Goal: Task Accomplishment & Management: Use online tool/utility

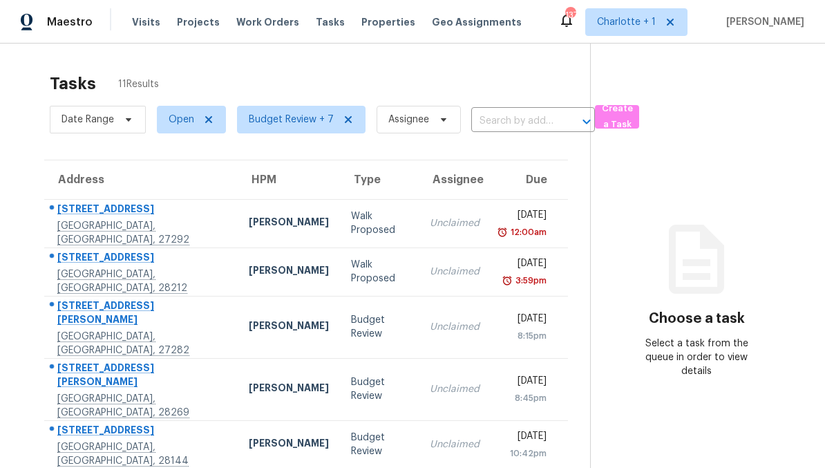
click at [480, 273] on div "Unclaimed" at bounding box center [455, 272] width 50 height 14
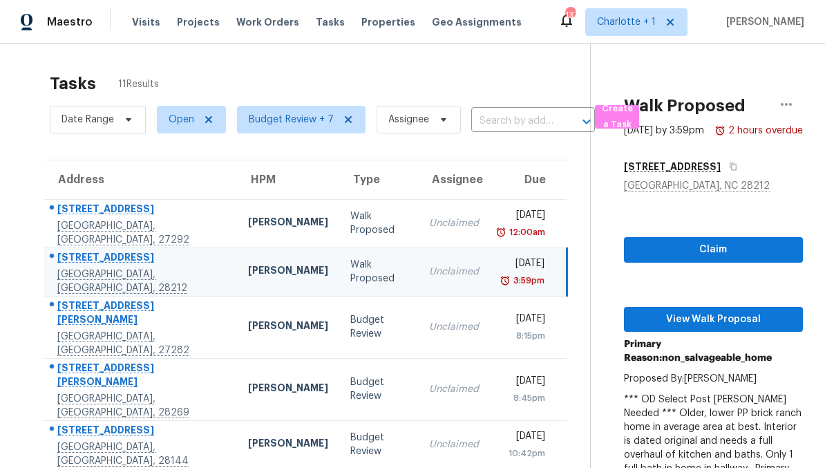
scroll to position [0, 56]
click at [781, 104] on icon "button" at bounding box center [786, 104] width 11 height 3
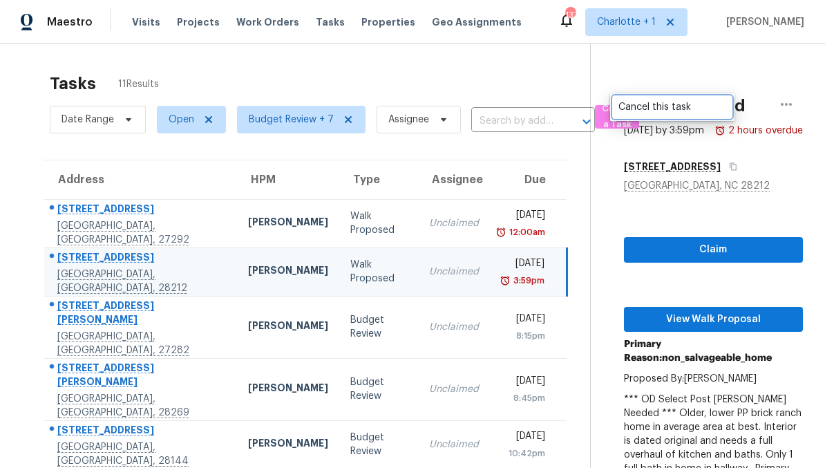
click at [666, 103] on div "Cancel this task" at bounding box center [672, 107] width 108 height 14
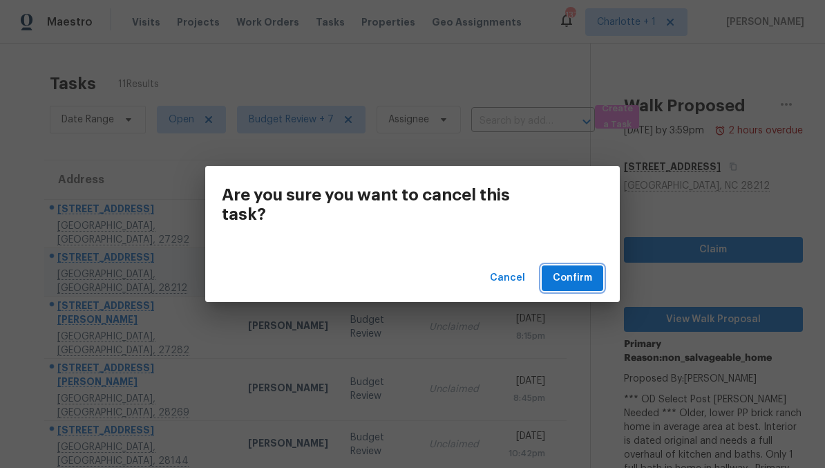
click at [582, 278] on span "Confirm" at bounding box center [572, 277] width 39 height 17
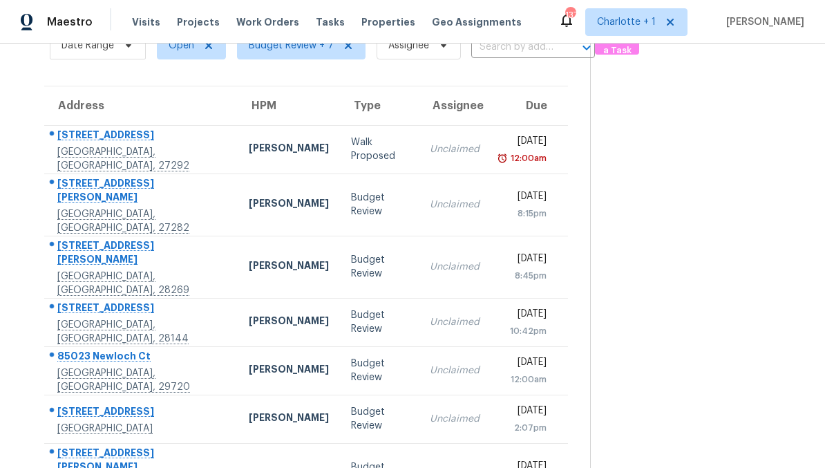
scroll to position [65, 0]
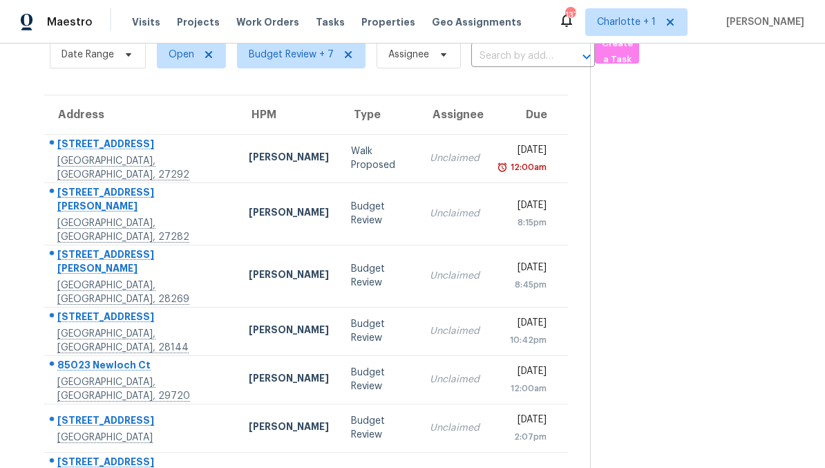
click at [546, 216] on div "8:15pm" at bounding box center [524, 223] width 44 height 14
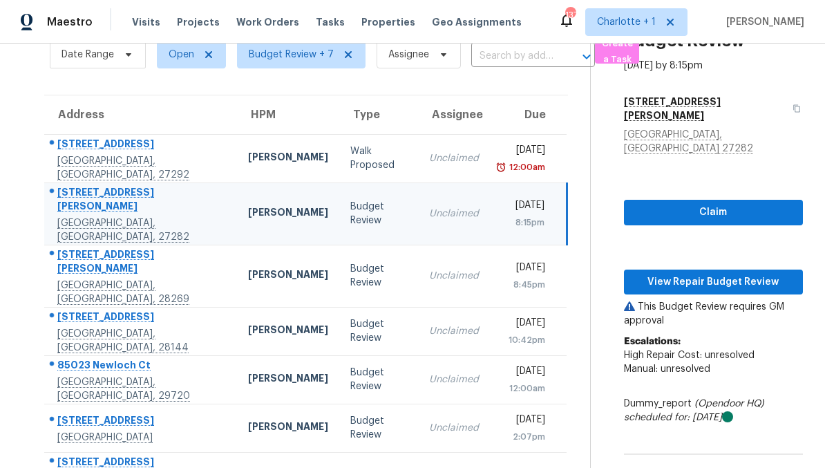
scroll to position [66, 0]
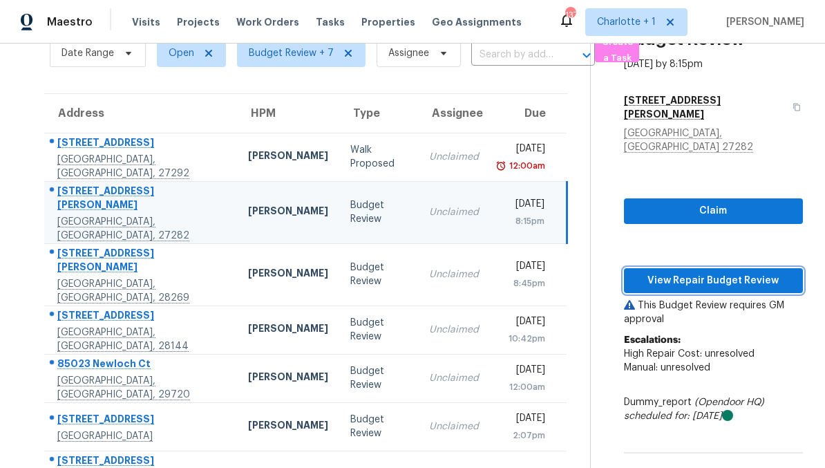
click at [770, 290] on span "View Repair Budget Review" at bounding box center [713, 280] width 157 height 17
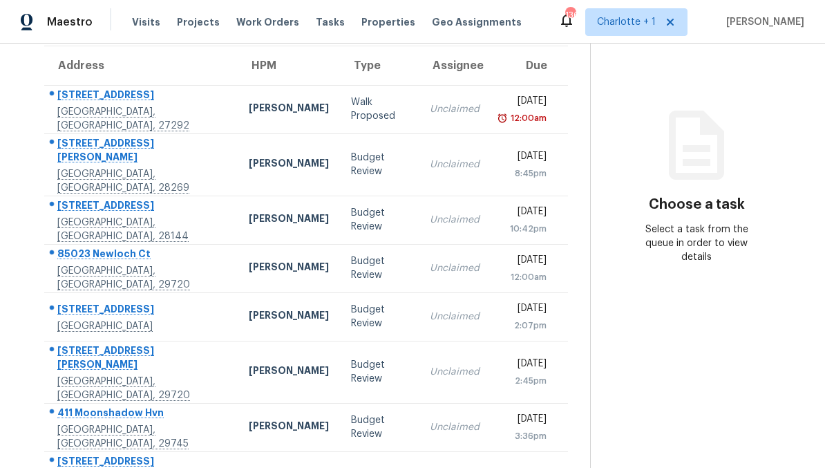
scroll to position [70, 0]
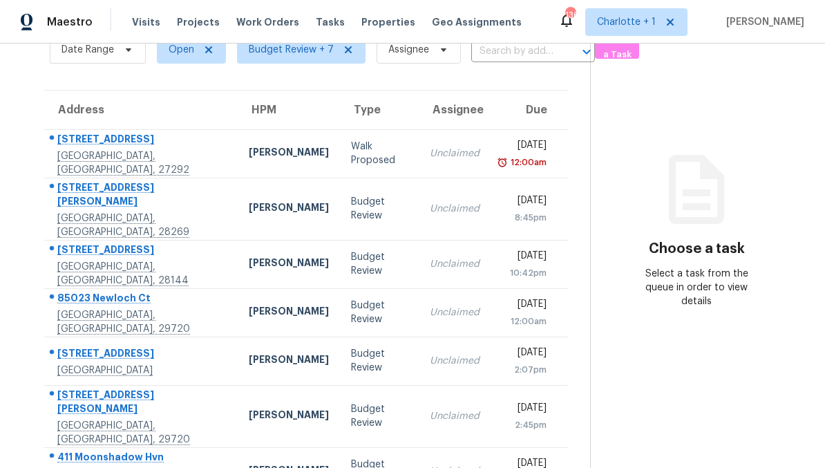
click at [546, 211] on div "8:45pm" at bounding box center [524, 218] width 44 height 14
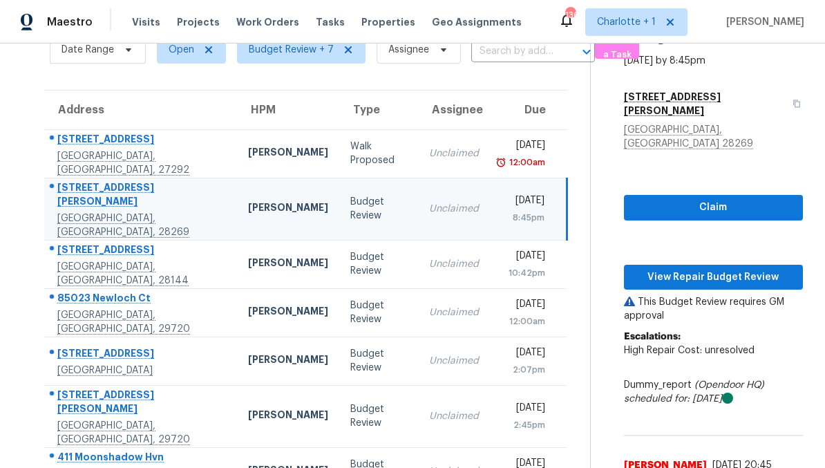
click at [184, 211] on div "[GEOGRAPHIC_DATA], [GEOGRAPHIC_DATA], 28269" at bounding box center [141, 225] width 169 height 28
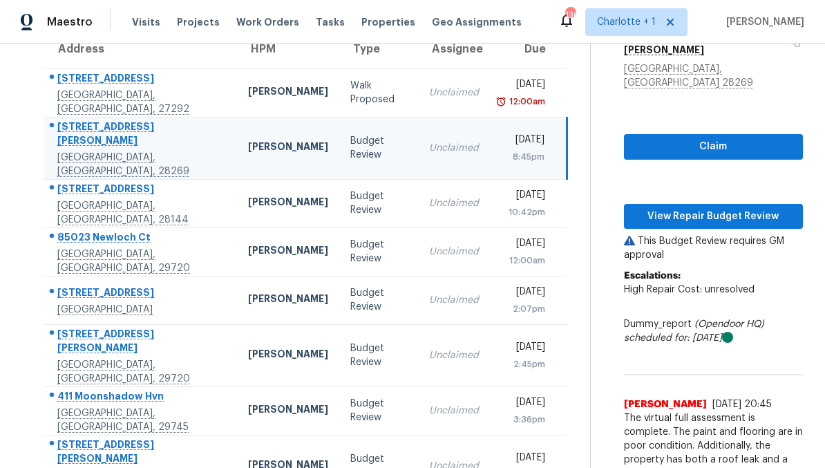
scroll to position [133, 0]
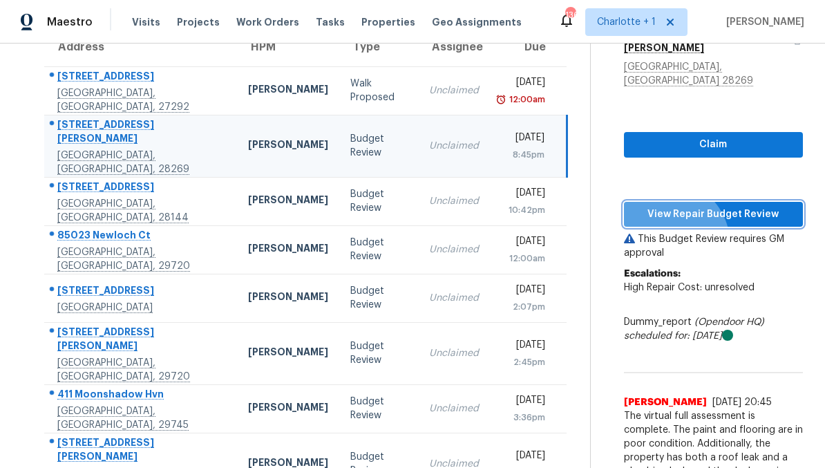
click at [752, 223] on span "View Repair Budget Review" at bounding box center [713, 214] width 157 height 17
